Goal: Task Accomplishment & Management: Manage account settings

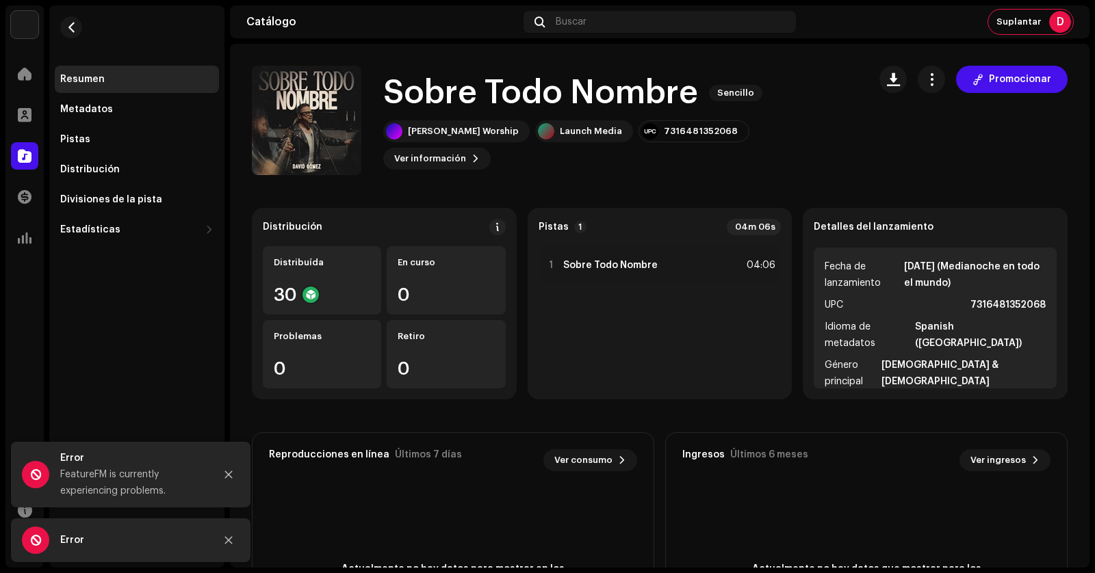
click at [852, 150] on div "Generar enlace de preguardado para este lanzamiento Un enlace inteligente simpl…" at bounding box center [547, 286] width 1095 height 573
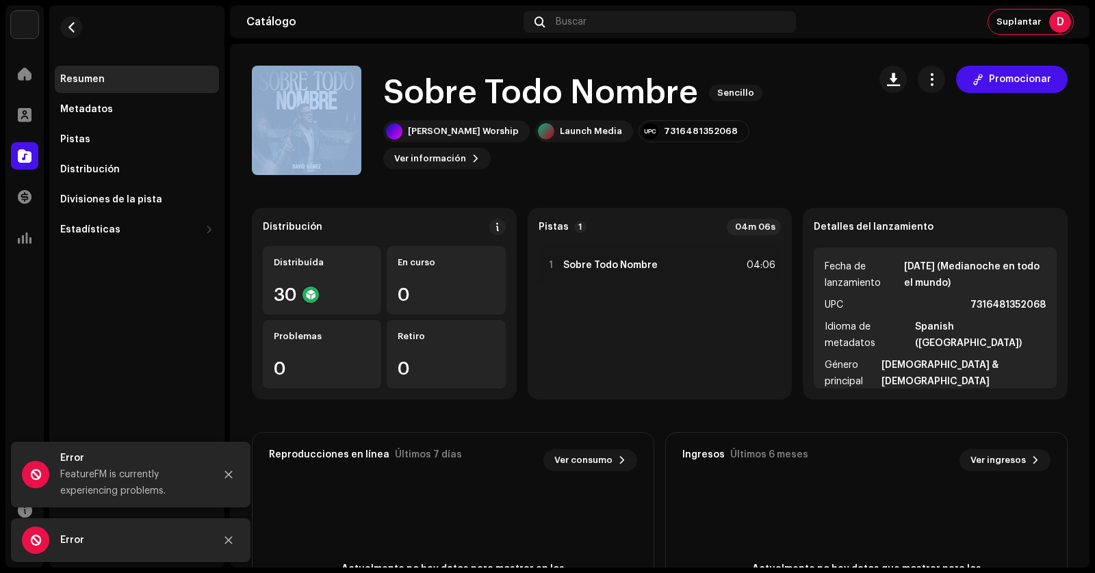
drag, startPoint x: 322, startPoint y: 127, endPoint x: 387, endPoint y: 106, distance: 68.8
click at [387, 106] on div "Sobre Todo Nombre Sencillo [PERSON_NAME] Worship Launch Media 7316481352068 Ver…" at bounding box center [554, 120] width 605 height 109
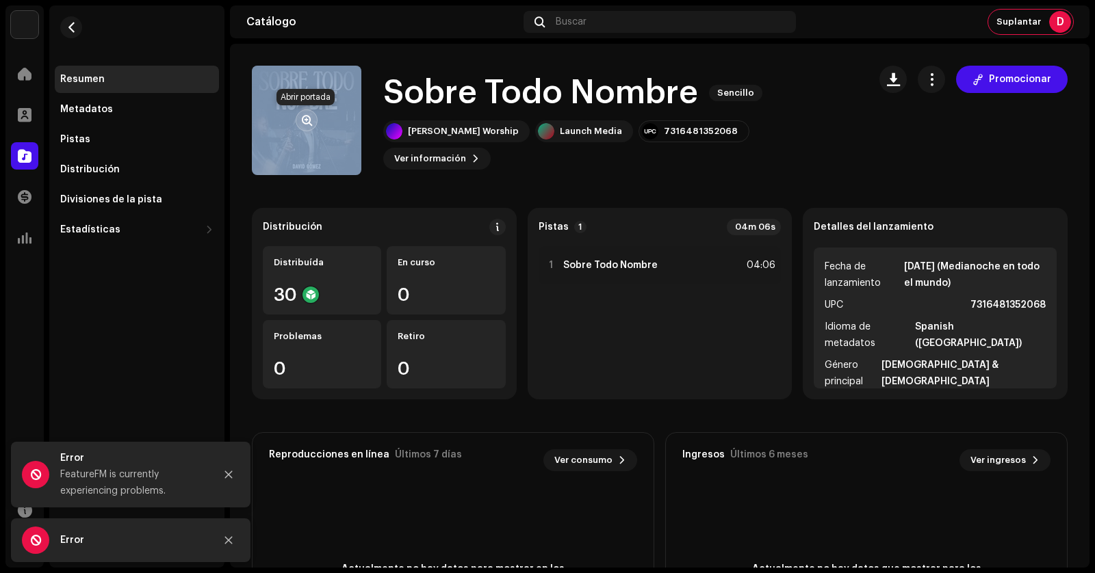
click at [307, 118] on span "button" at bounding box center [307, 120] width 10 height 11
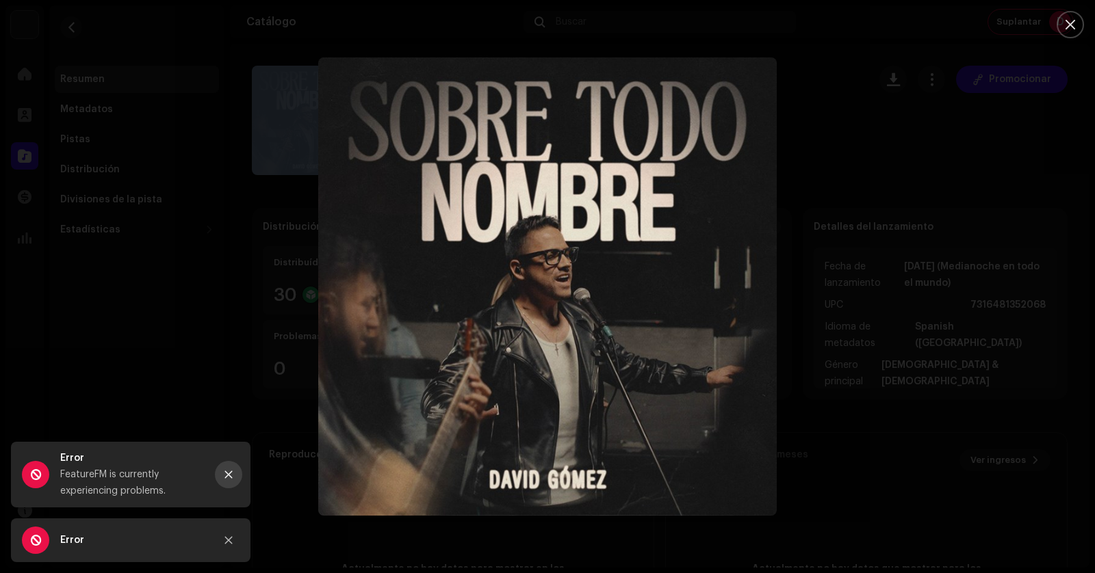
click at [231, 467] on button "Close" at bounding box center [228, 474] width 27 height 27
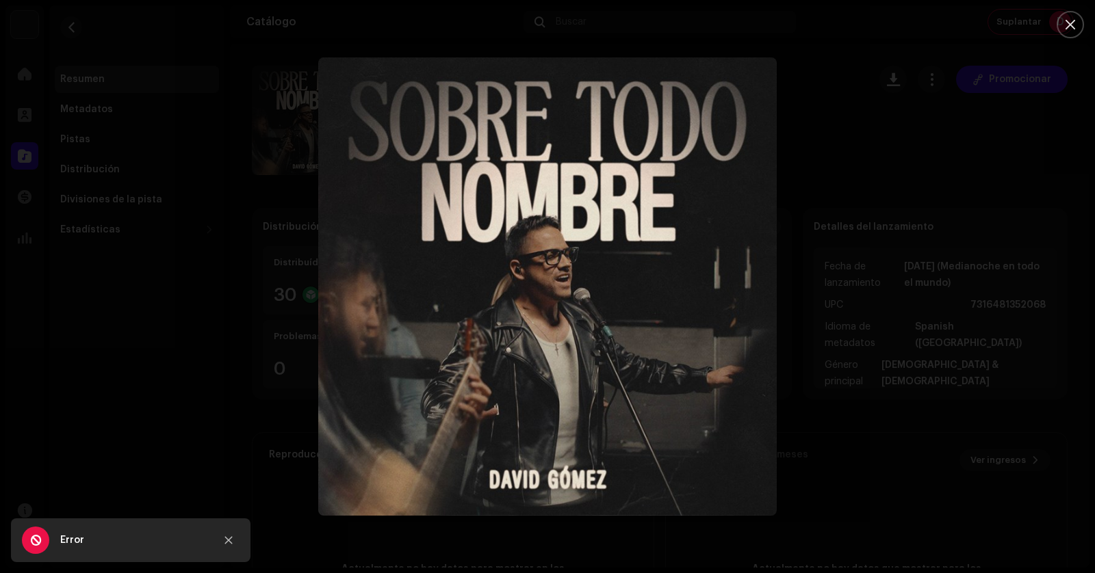
click at [242, 550] on div "Error" at bounding box center [130, 541] width 239 height 44
click at [237, 545] on button "Close" at bounding box center [228, 540] width 27 height 27
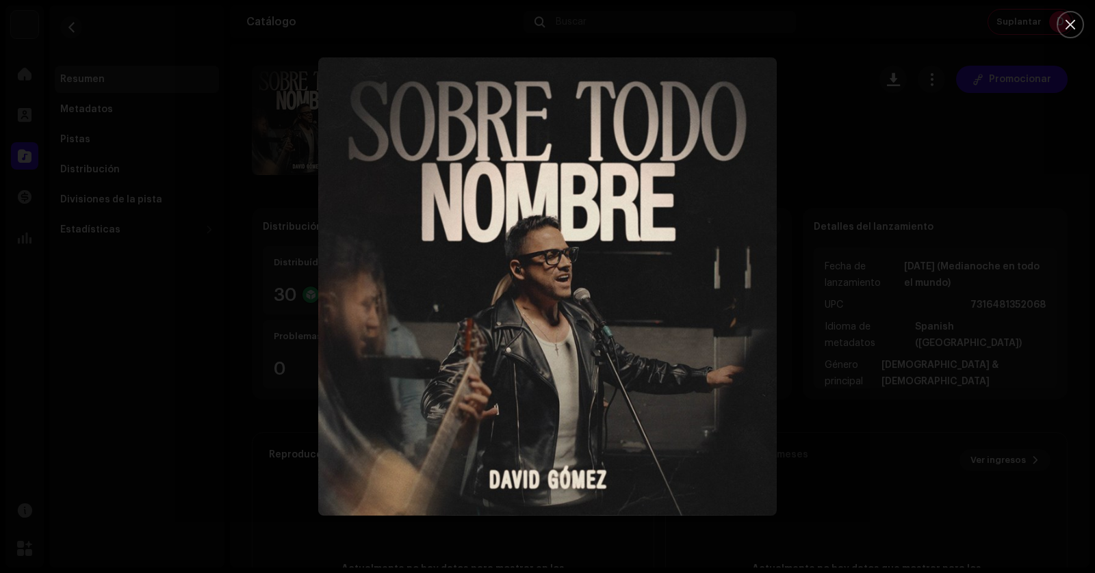
drag, startPoint x: 627, startPoint y: 276, endPoint x: 476, endPoint y: 340, distance: 163.4
click at [476, 346] on img "1" at bounding box center [547, 286] width 458 height 458
click at [518, 288] on img "1" at bounding box center [547, 286] width 458 height 458
click at [846, 237] on div at bounding box center [547, 286] width 1095 height 573
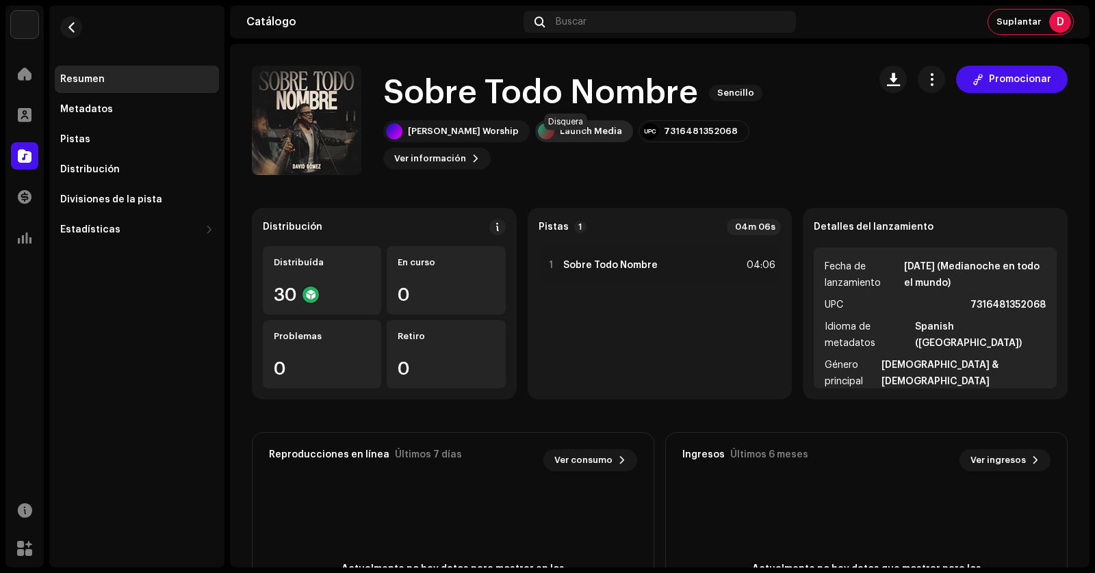
click at [590, 137] on div "Launch Media" at bounding box center [591, 131] width 62 height 11
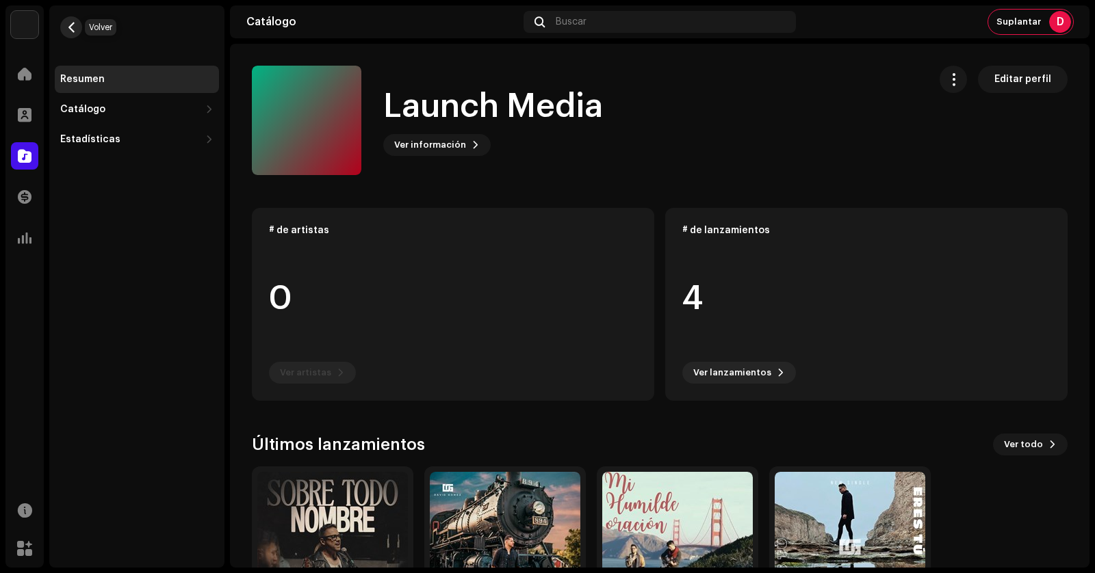
click at [72, 18] on button "button" at bounding box center [71, 27] width 22 height 22
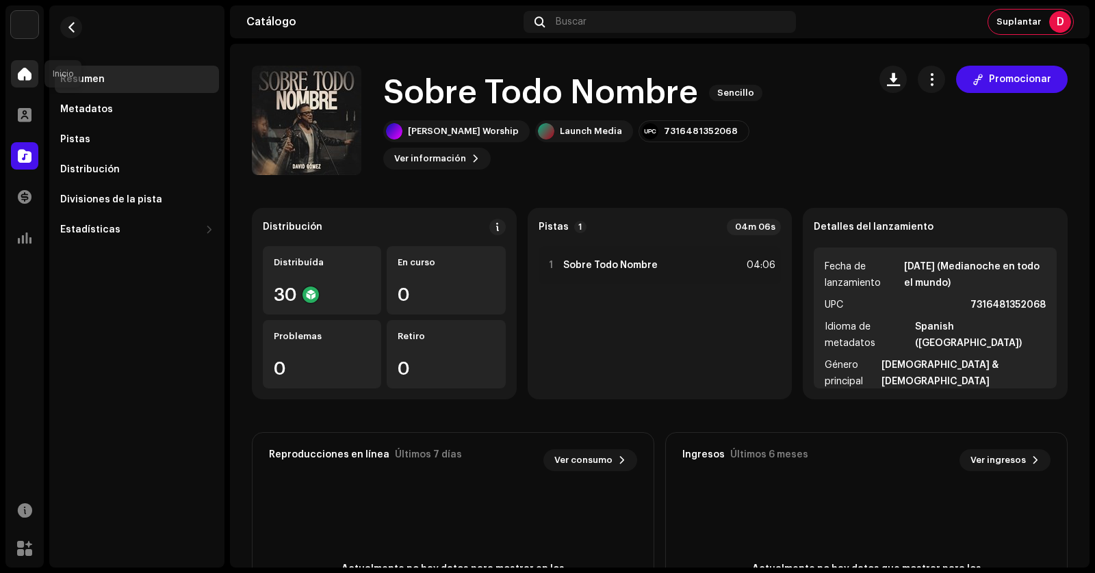
click at [27, 77] on span at bounding box center [25, 73] width 14 height 11
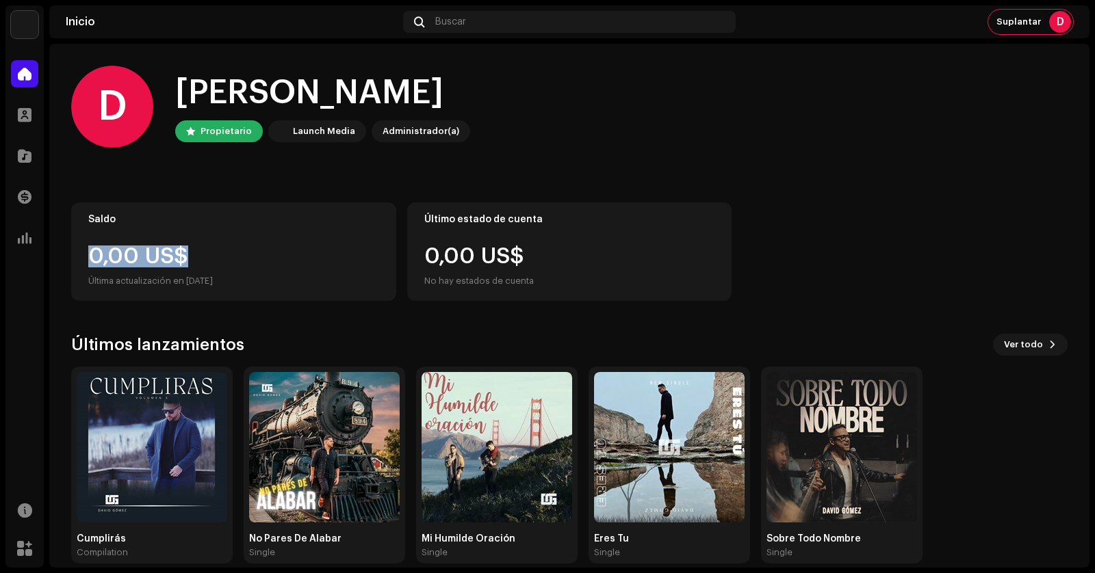
drag, startPoint x: 203, startPoint y: 257, endPoint x: 75, endPoint y: 259, distance: 128.0
click at [75, 259] on div "Saldo 0,00 US$ Última actualización en [DATE]" at bounding box center [233, 252] width 325 height 99
drag, startPoint x: 160, startPoint y: 262, endPoint x: 246, endPoint y: 249, distance: 86.5
click at [246, 249] on div "0,00 US$" at bounding box center [233, 257] width 291 height 22
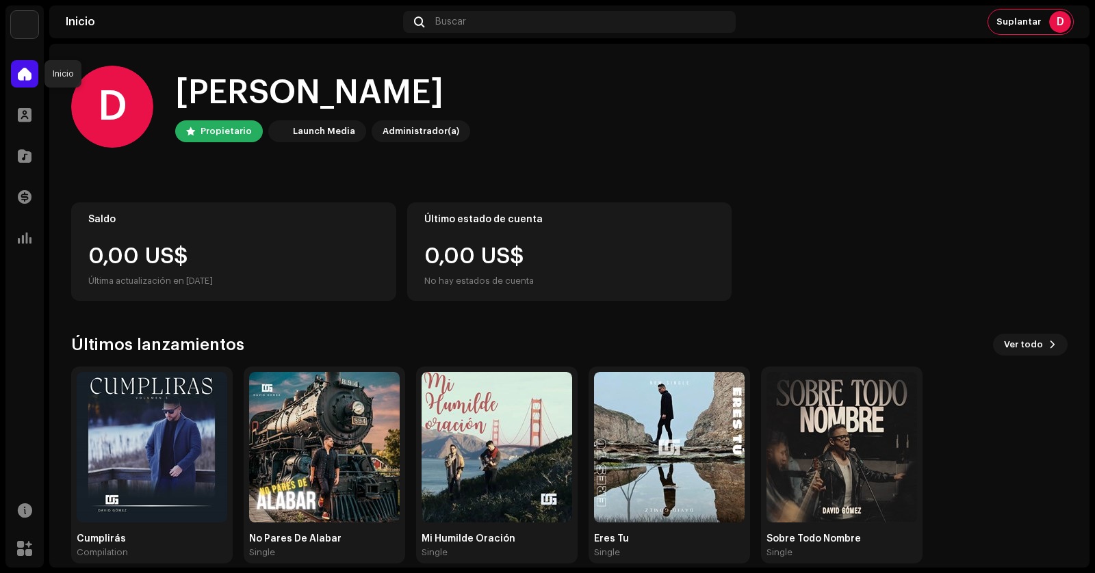
click at [27, 74] on span at bounding box center [25, 73] width 14 height 11
click at [14, 74] on div at bounding box center [24, 73] width 27 height 27
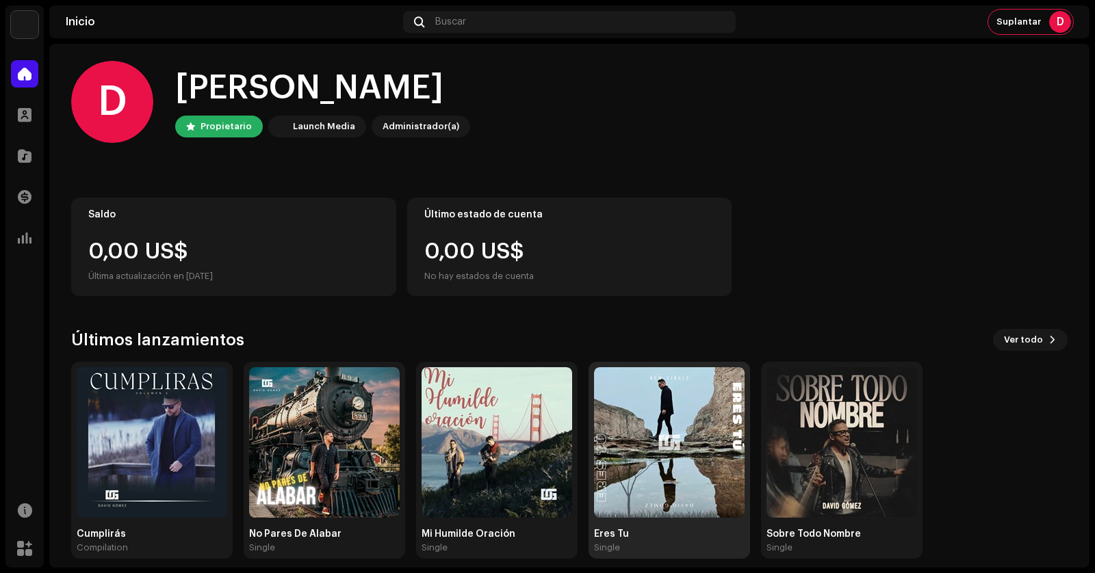
scroll to position [18, 0]
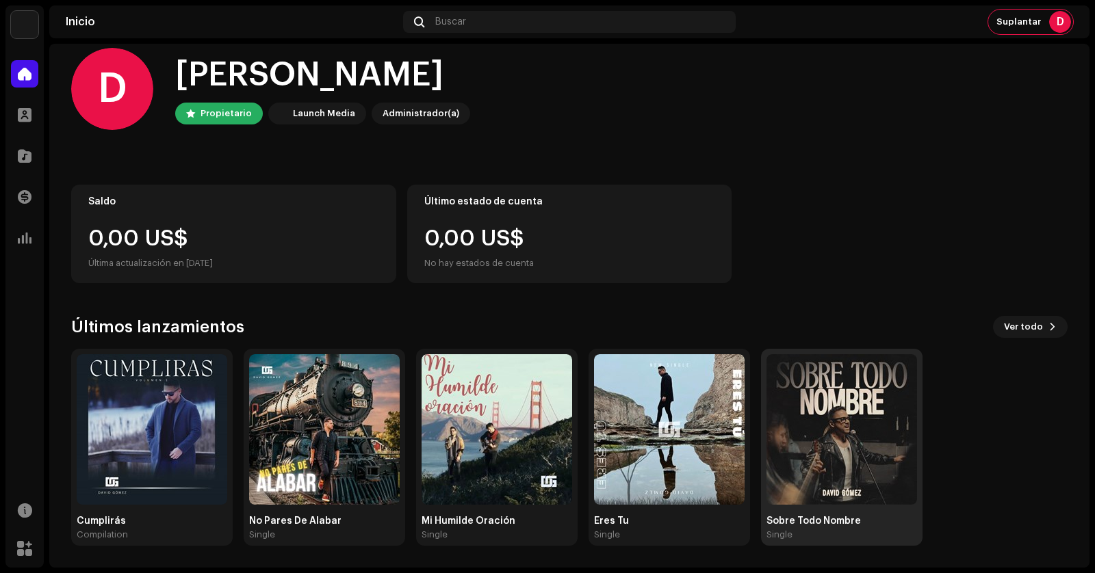
click at [796, 432] on img at bounding box center [841, 429] width 151 height 151
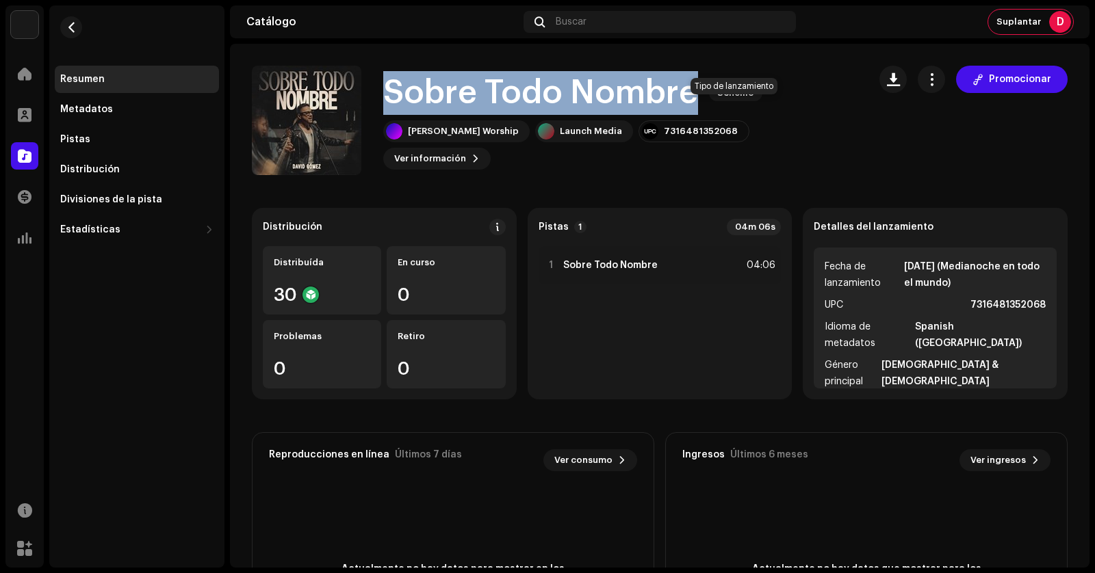
drag, startPoint x: 388, startPoint y: 106, endPoint x: 719, endPoint y: 113, distance: 331.2
click at [719, 113] on div "Sobre Todo Nombre Sencillo" at bounding box center [620, 93] width 474 height 44
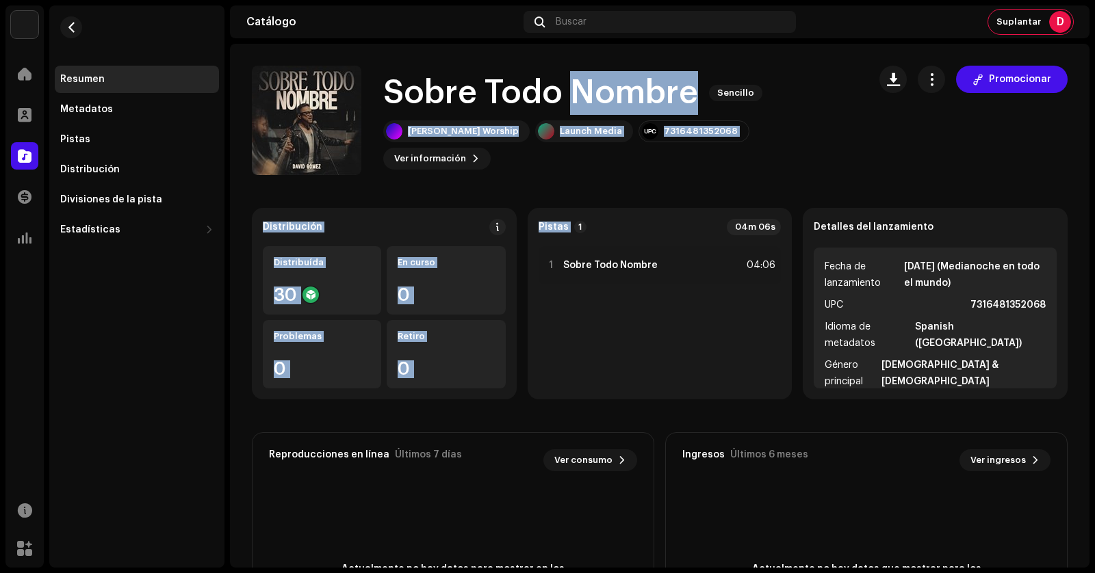
drag, startPoint x: 566, startPoint y: 112, endPoint x: 565, endPoint y: 193, distance: 81.4
click at [565, 194] on catalog-releases-details-overview "Sobre Todo Nombre Sencillo Promocionar Sobre Todo Nombre Sencillo [PERSON_NAME]…" at bounding box center [659, 386] width 859 height 684
click at [567, 167] on div "Sobre Todo Nombre Sencillo [PERSON_NAME] Worship Launch Media 7316481352068 Ver…" at bounding box center [554, 120] width 605 height 109
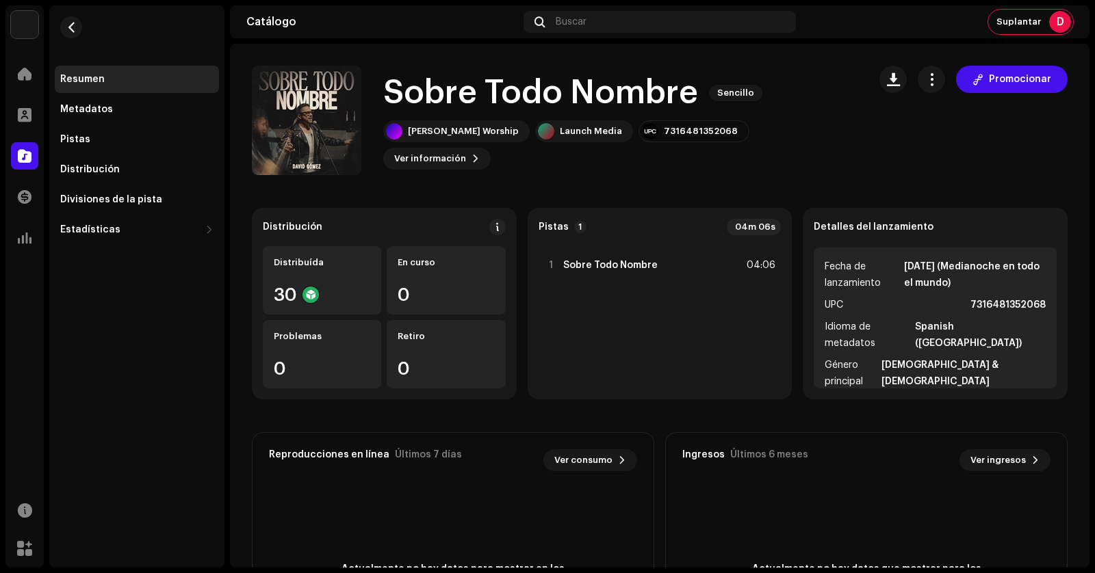
click at [585, 115] on h1 "Sobre Todo Nombre" at bounding box center [540, 93] width 315 height 44
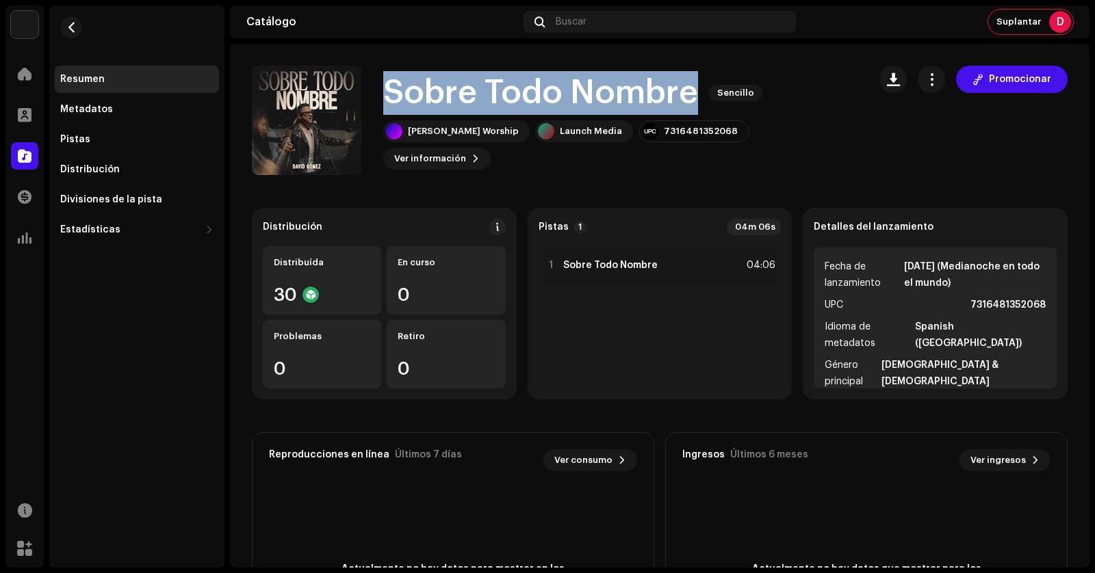
click at [585, 115] on h1 "Sobre Todo Nombre" at bounding box center [540, 93] width 315 height 44
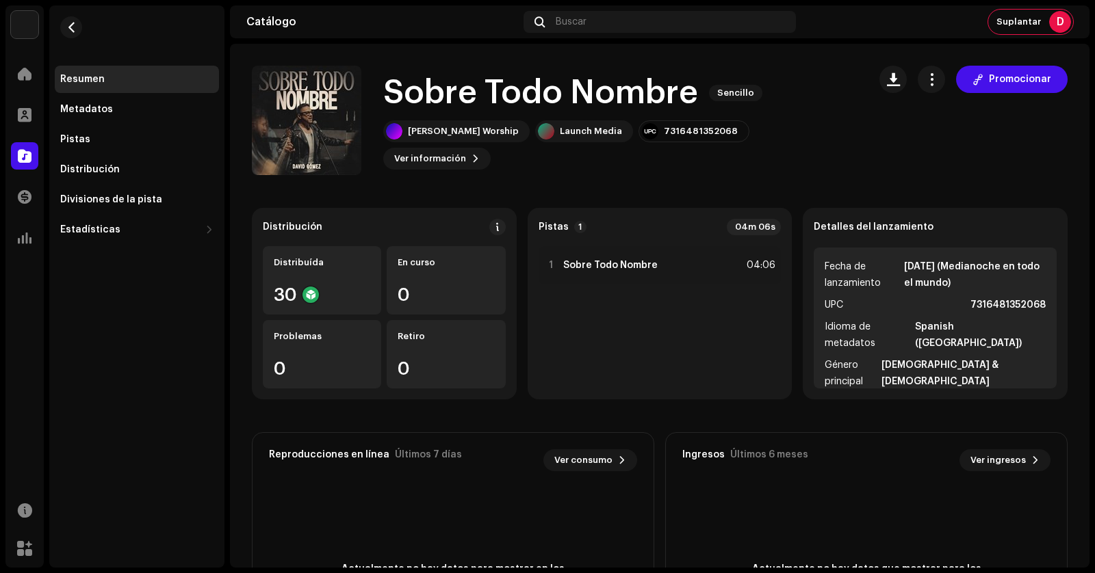
click at [777, 109] on div "Sobre Todo Nombre Sencillo" at bounding box center [620, 93] width 474 height 44
click at [94, 110] on div "Metadatos" at bounding box center [86, 109] width 53 height 11
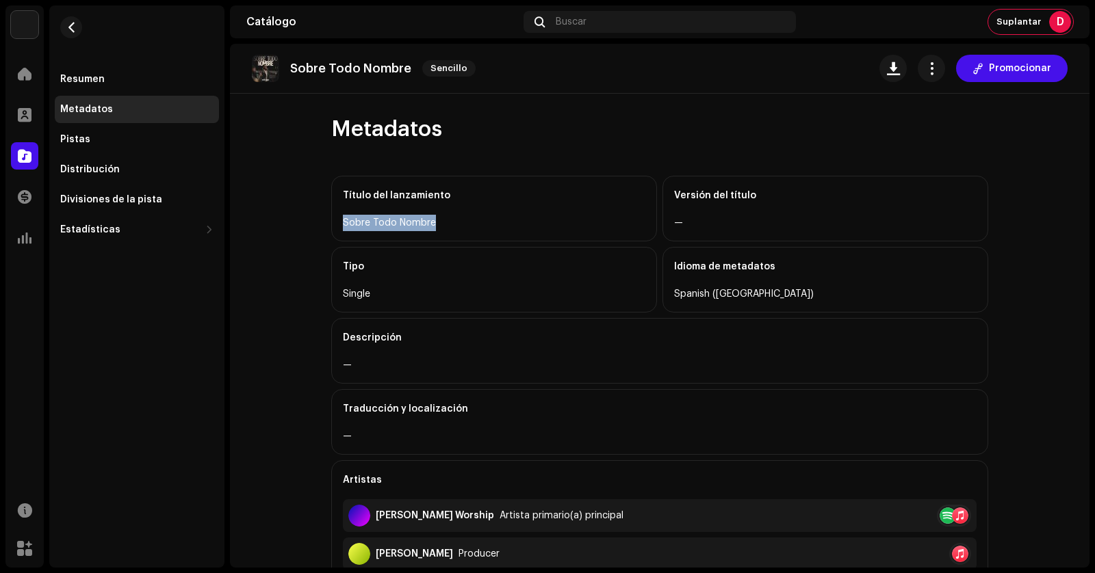
drag, startPoint x: 432, startPoint y: 220, endPoint x: 324, endPoint y: 214, distance: 108.2
click at [324, 214] on div "Metadatos Título del lanzamiento Sobre Todo Nombre Versión del título — Tipo Si…" at bounding box center [659, 518] width 701 height 805
click at [471, 205] on div "Título del lanzamiento" at bounding box center [494, 196] width 302 height 38
drag, startPoint x: 436, startPoint y: 195, endPoint x: 321, endPoint y: 192, distance: 115.7
click at [321, 192] on div "Metadatos Título del lanzamiento Sobre Todo Nombre Versión del título — Tipo Si…" at bounding box center [659, 518] width 701 height 805
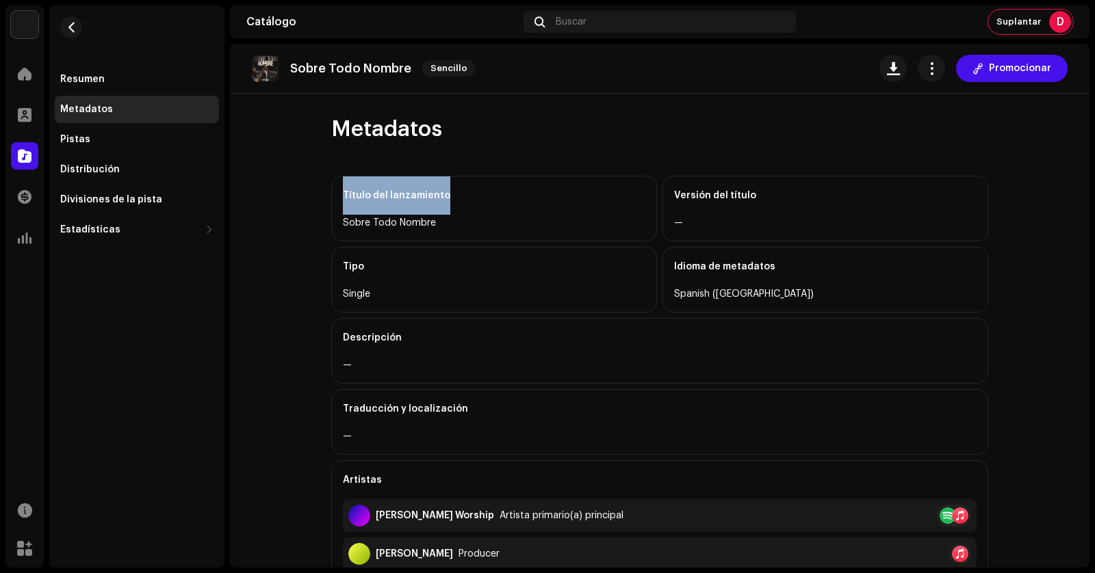
click at [493, 200] on div "Título del lanzamiento" at bounding box center [494, 196] width 302 height 38
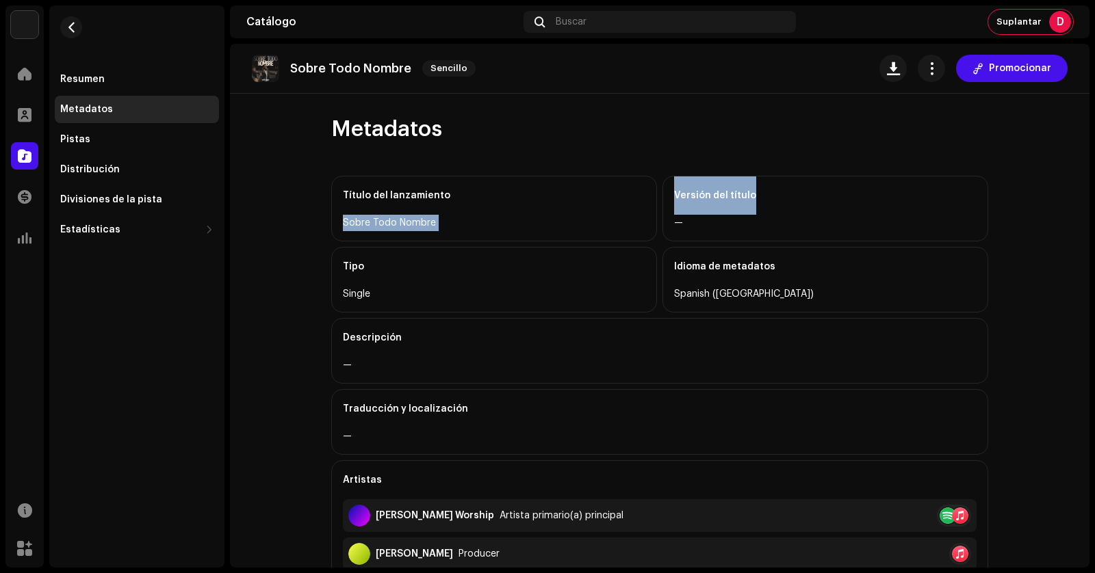
drag, startPoint x: 755, startPoint y: 197, endPoint x: 655, endPoint y: 194, distance: 99.3
click at [655, 194] on div "Título del lanzamiento Sobre Todo Nombre Versión del título —" at bounding box center [659, 209] width 657 height 66
click at [782, 208] on div "Versión del título" at bounding box center [825, 196] width 302 height 38
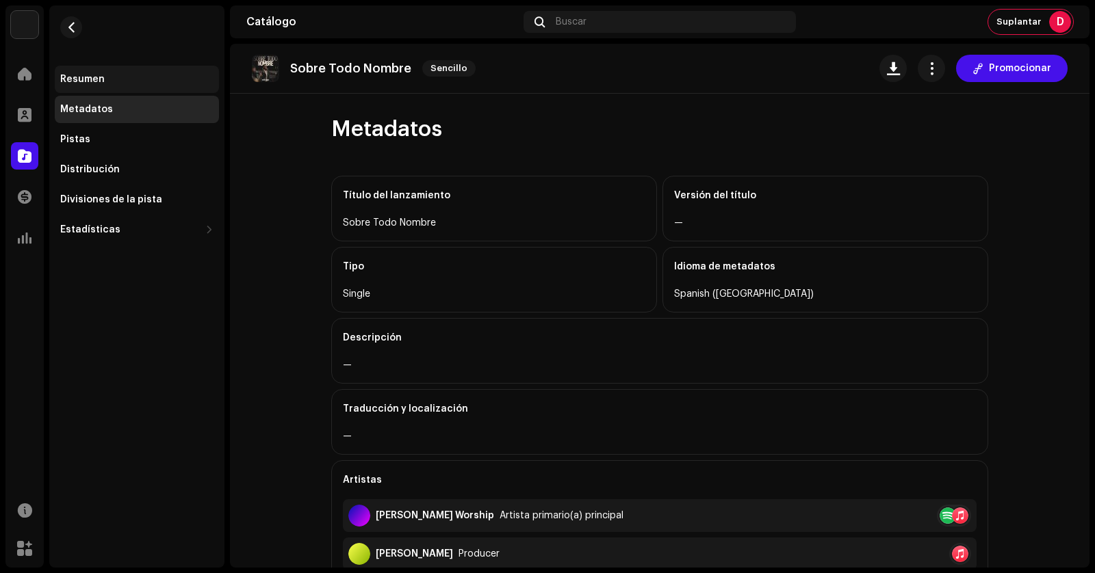
click at [134, 82] on div "Resumen" at bounding box center [136, 79] width 153 height 11
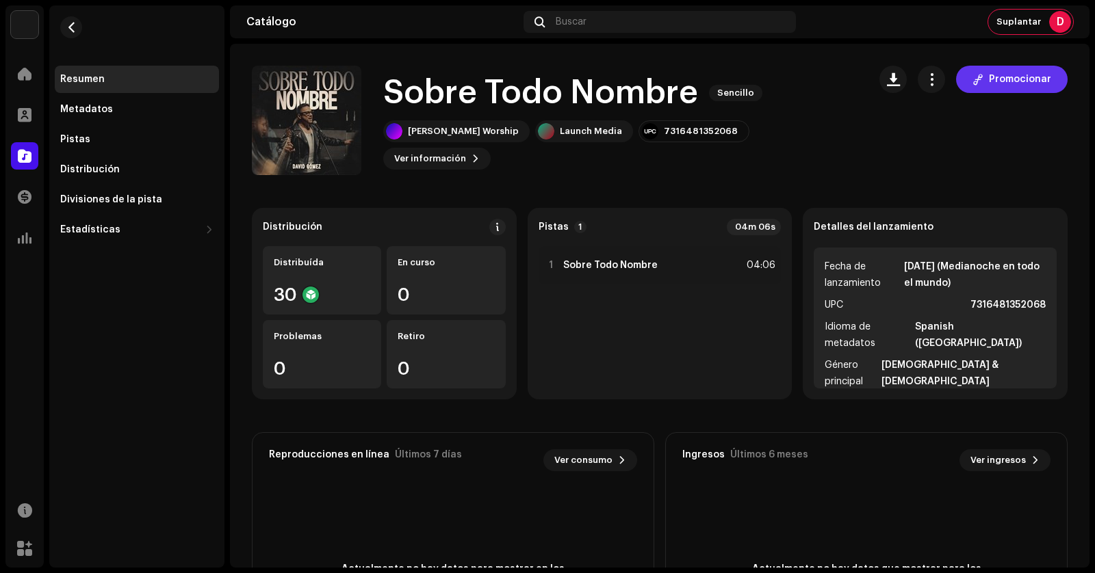
click at [1007, 79] on span "Promocionar" at bounding box center [1020, 79] width 62 height 27
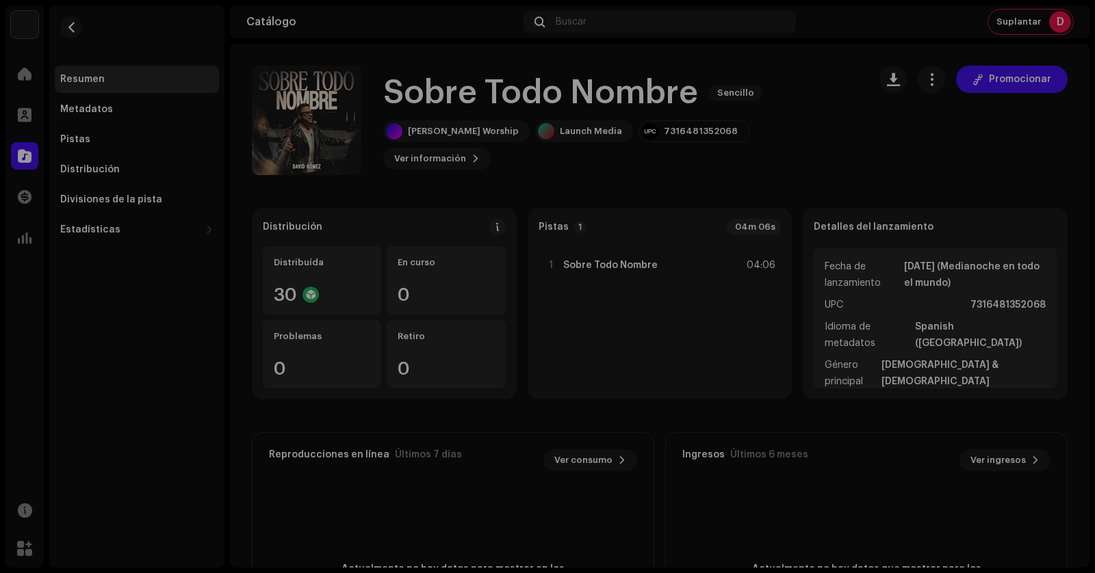
click at [823, 195] on div "Generar enlace de preguardado para este lanzamiento Un enlace inteligente simpl…" at bounding box center [547, 286] width 1095 height 573
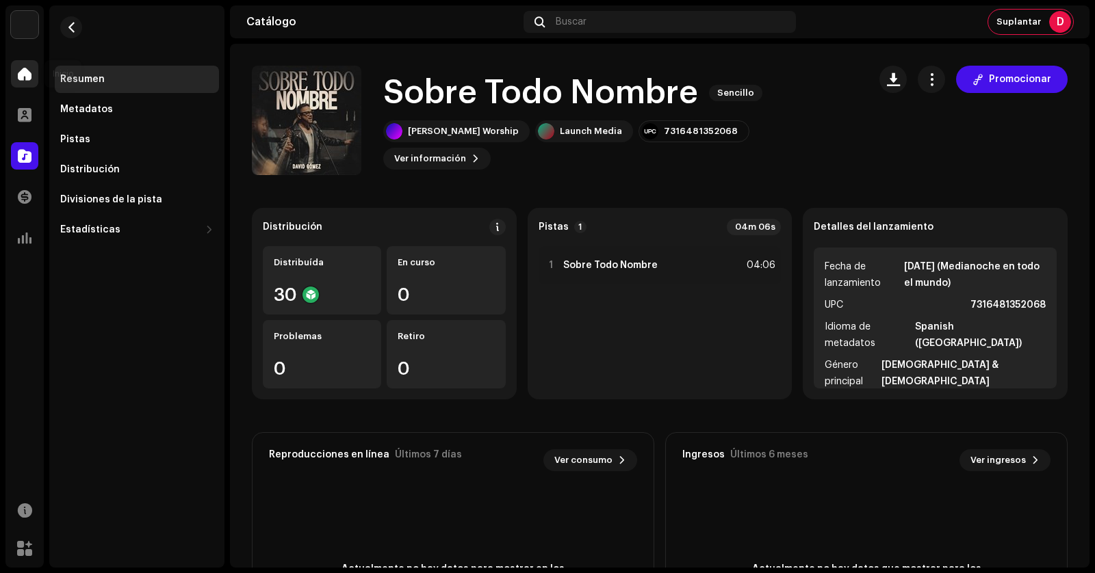
click at [15, 70] on div at bounding box center [24, 73] width 27 height 27
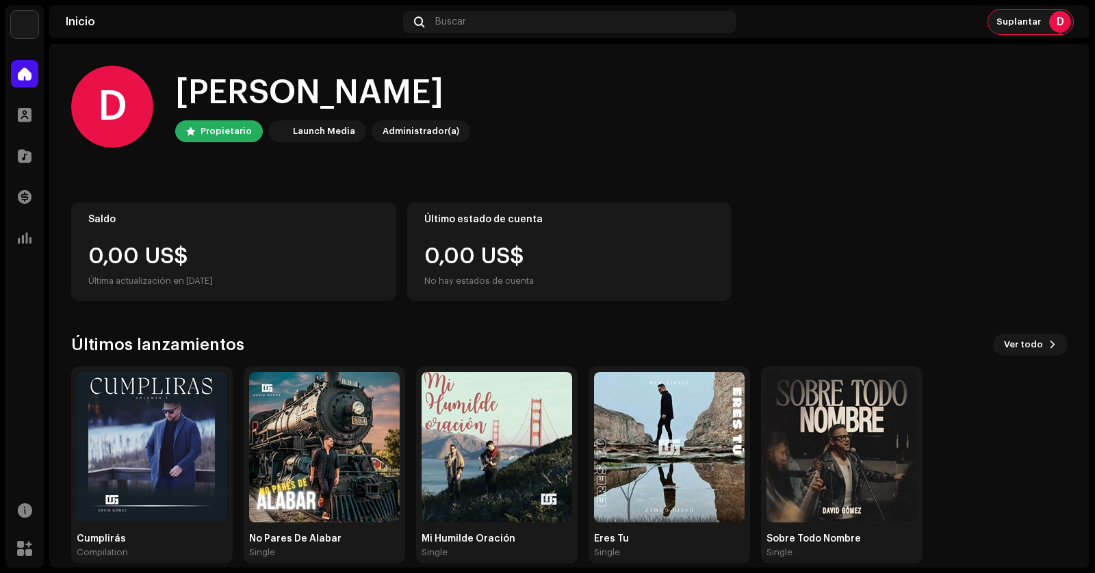
click at [1049, 25] on re-a-cover "D" at bounding box center [1060, 22] width 22 height 22
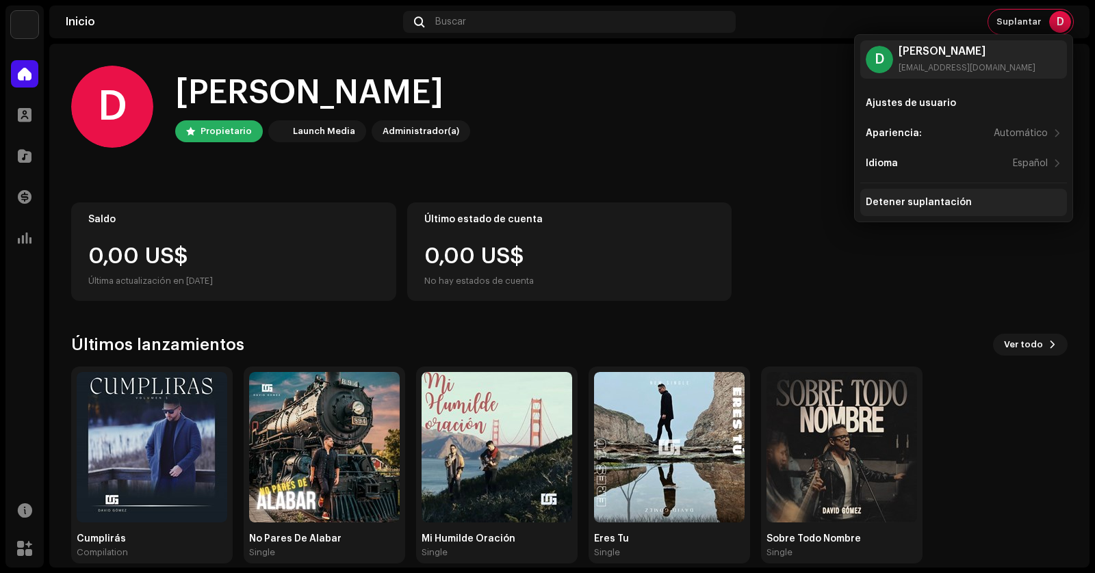
click at [917, 197] on div "Detener suplantación" at bounding box center [918, 202] width 106 height 11
